Goal: Transaction & Acquisition: Purchase product/service

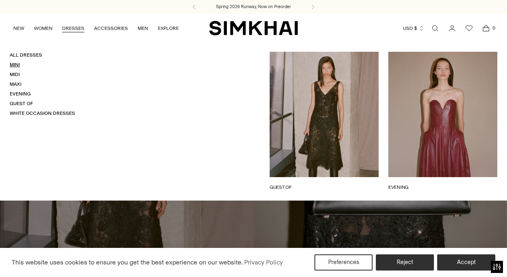
click at [14, 65] on link "Mini" at bounding box center [15, 65] width 10 height 6
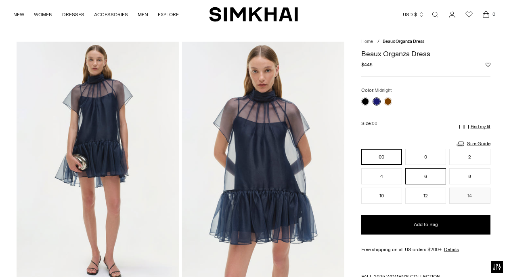
scroll to position [45, 0]
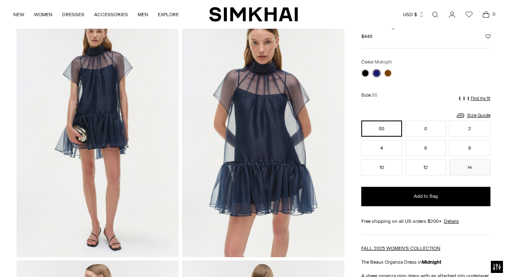
click at [170, 205] on img at bounding box center [98, 134] width 162 height 243
